Goal: Find contact information: Find contact information

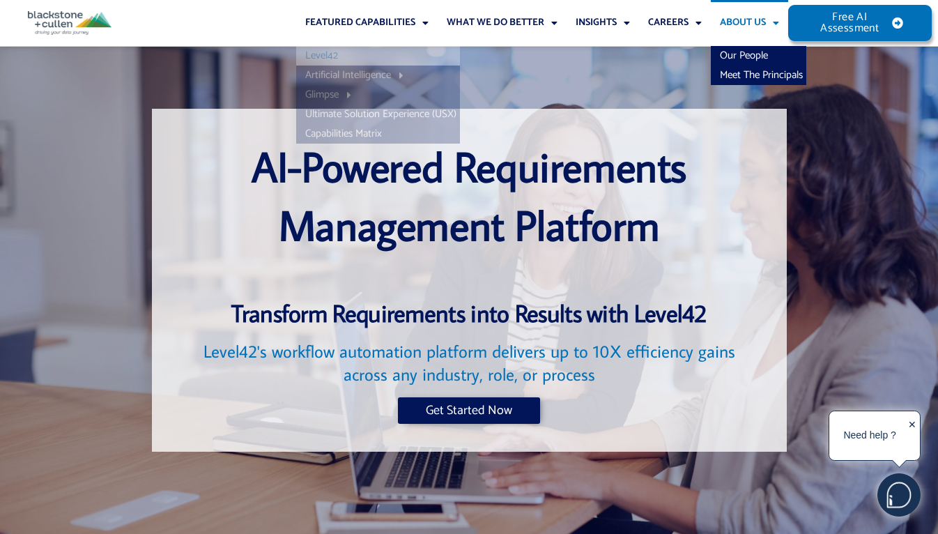
click at [739, 26] on link "About Us" at bounding box center [749, 23] width 77 height 46
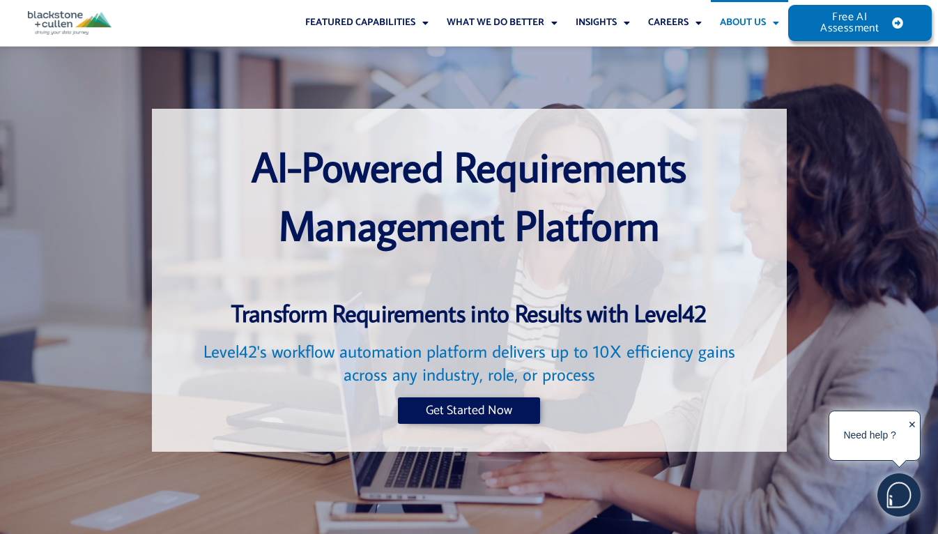
click at [742, 22] on link "About Us" at bounding box center [749, 23] width 77 height 46
click at [742, 53] on link "Our People" at bounding box center [758, 56] width 95 height 20
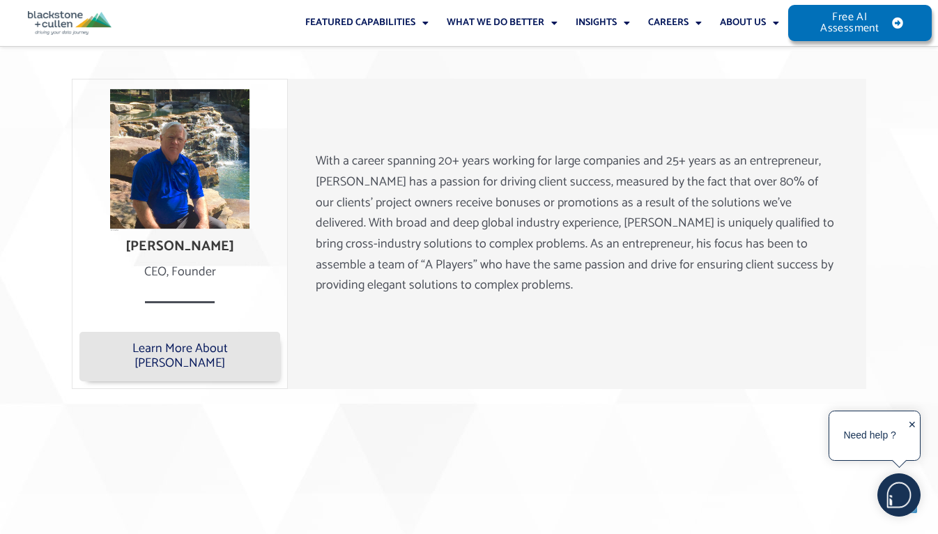
scroll to position [1011, 0]
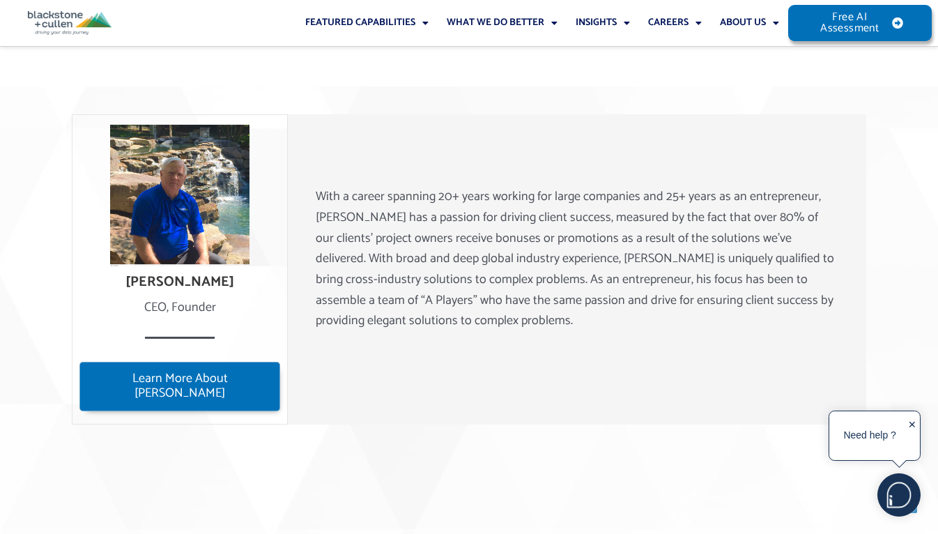
click at [192, 388] on span "Learn More About Lee" at bounding box center [179, 386] width 181 height 30
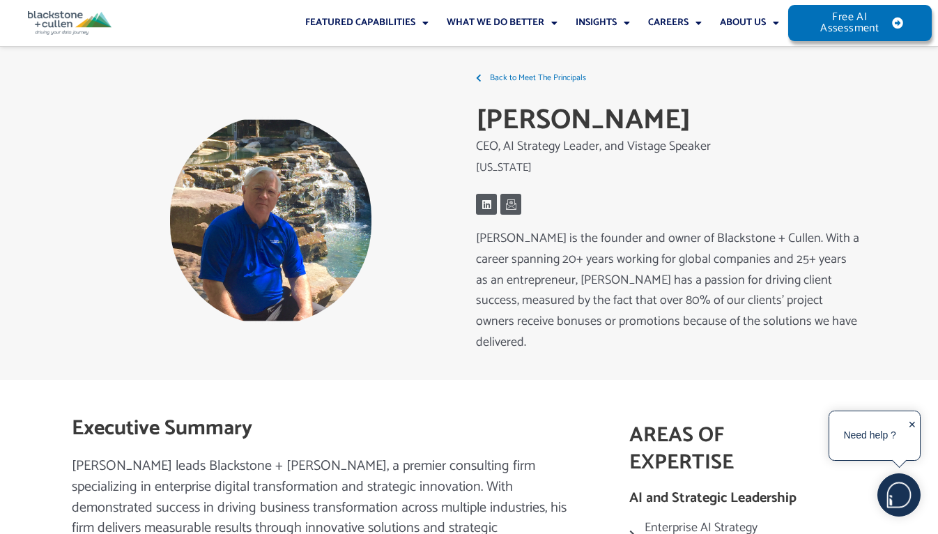
click at [252, 249] on img at bounding box center [270, 220] width 201 height 209
click at [481, 203] on icon at bounding box center [486, 204] width 11 height 11
click at [517, 205] on link "Icon-email" at bounding box center [510, 205] width 22 height 22
